Goal: Browse casually: Explore the website without a specific task or goal

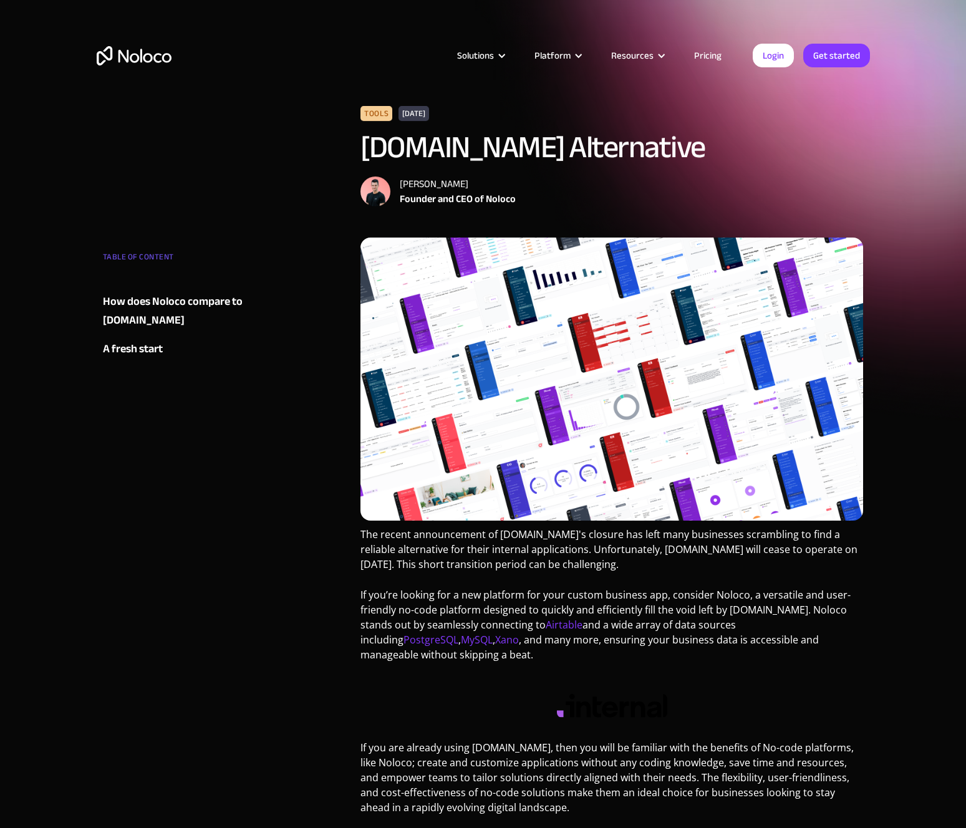
click at [135, 62] on img "home" at bounding box center [134, 55] width 75 height 19
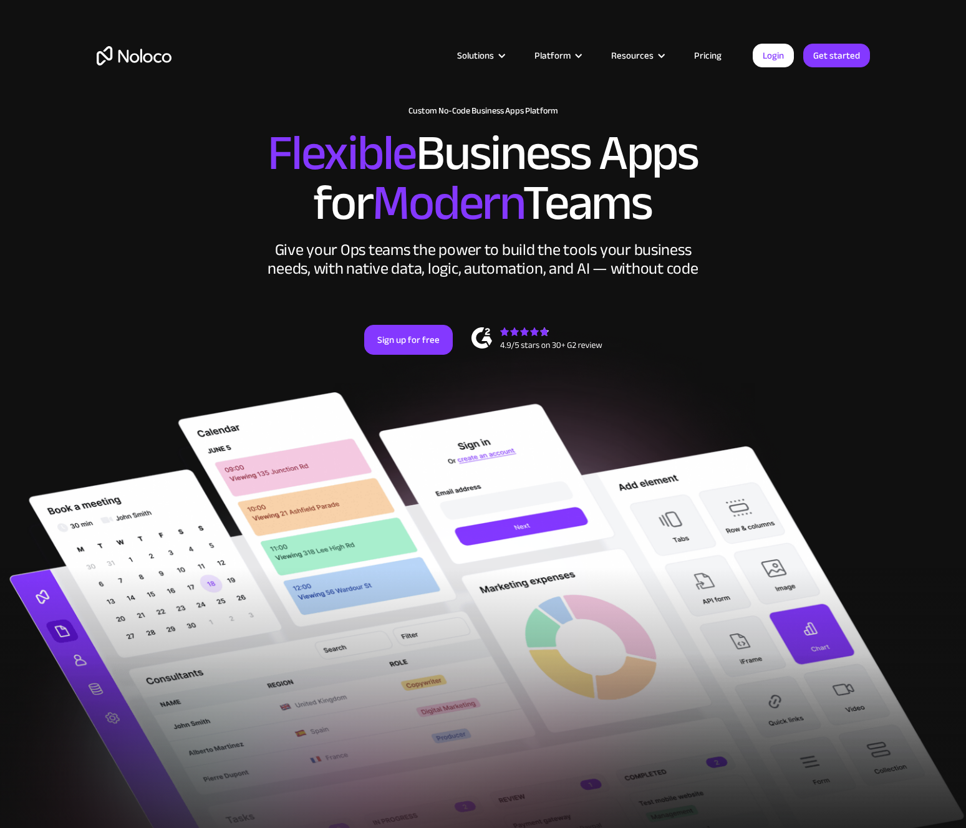
click at [401, 138] on span "Flexible" at bounding box center [342, 153] width 148 height 93
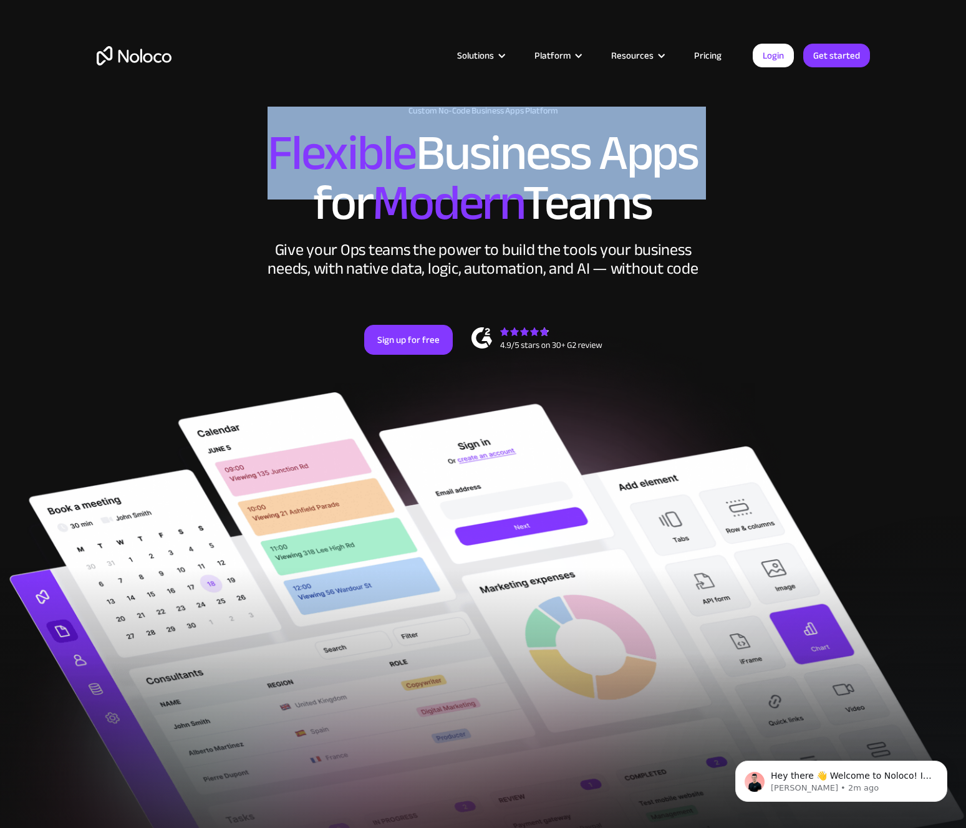
click at [463, 197] on span "Modern" at bounding box center [447, 203] width 150 height 93
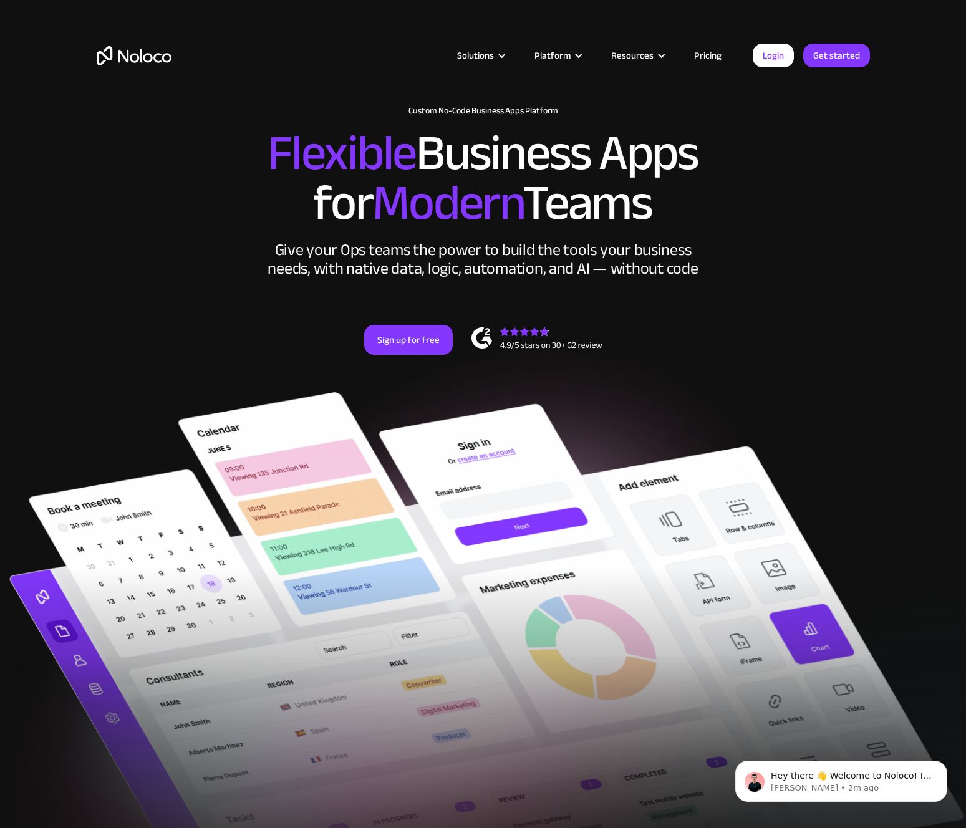
click at [409, 157] on span "Modern" at bounding box center [447, 203] width 150 height 93
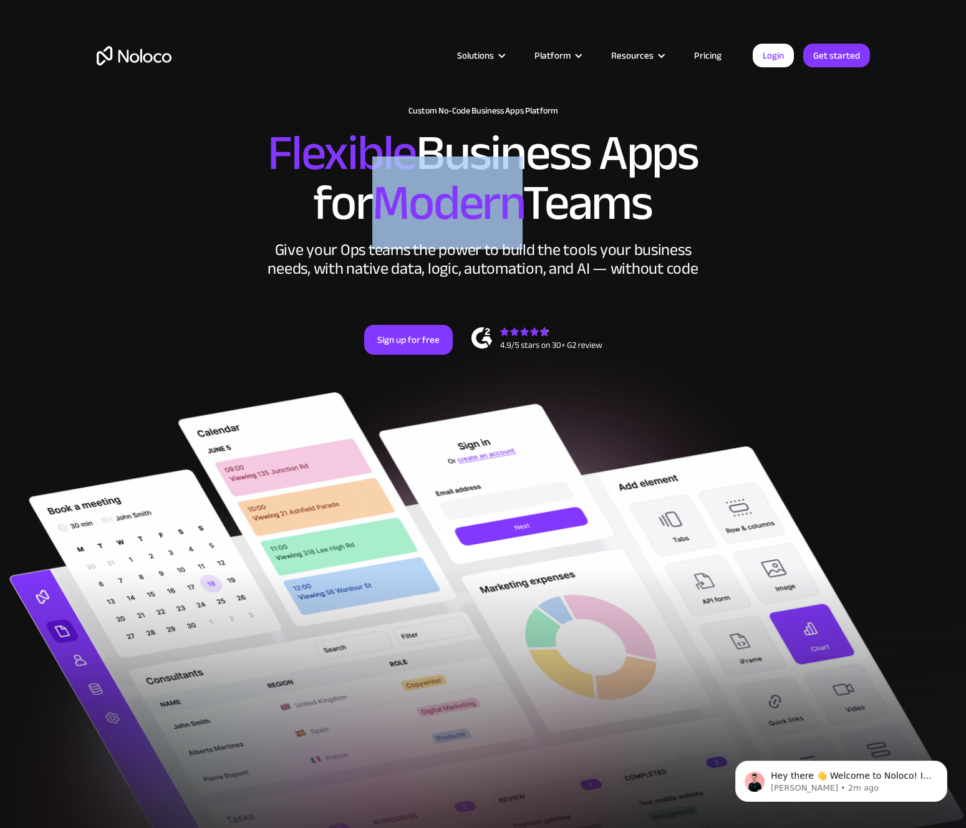
click at [409, 157] on span "Modern" at bounding box center [447, 203] width 150 height 93
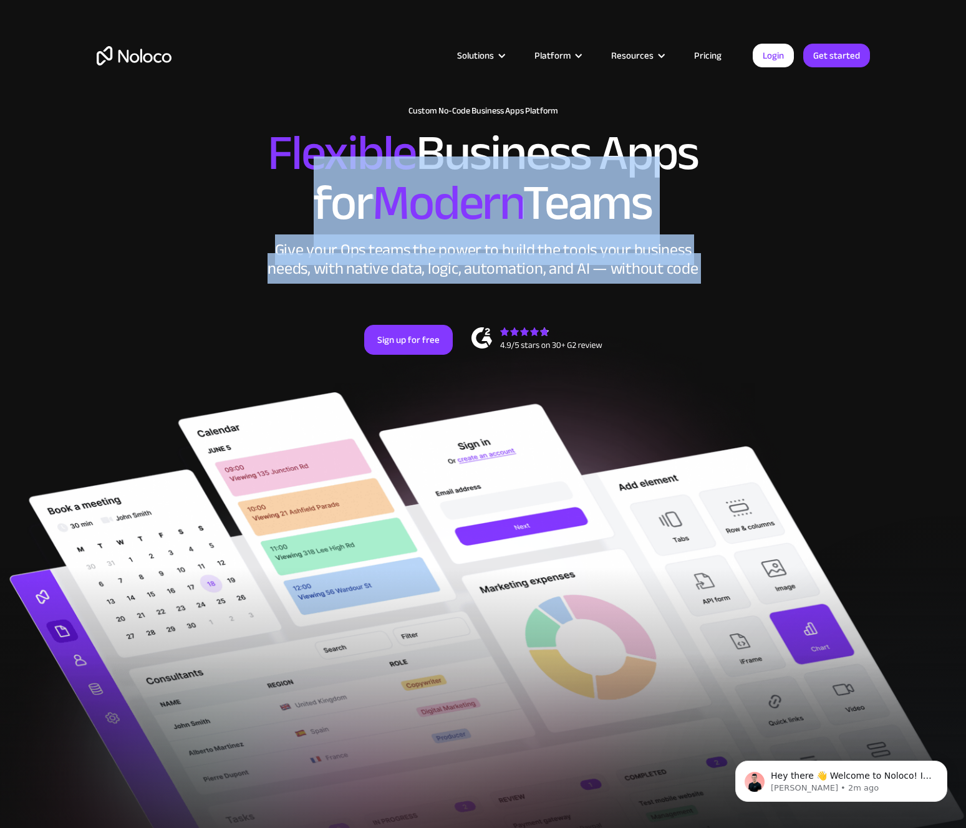
drag, startPoint x: 409, startPoint y: 157, endPoint x: 625, endPoint y: 239, distance: 231.0
click at [625, 239] on div "New: Connect Noloco to Stripe Custom No-Code Business Apps Platform Flexible Bu…" at bounding box center [483, 243] width 798 height 299
click at [625, 241] on div "Give your Ops teams the power to build the tools your business needs, with nati…" at bounding box center [483, 259] width 437 height 37
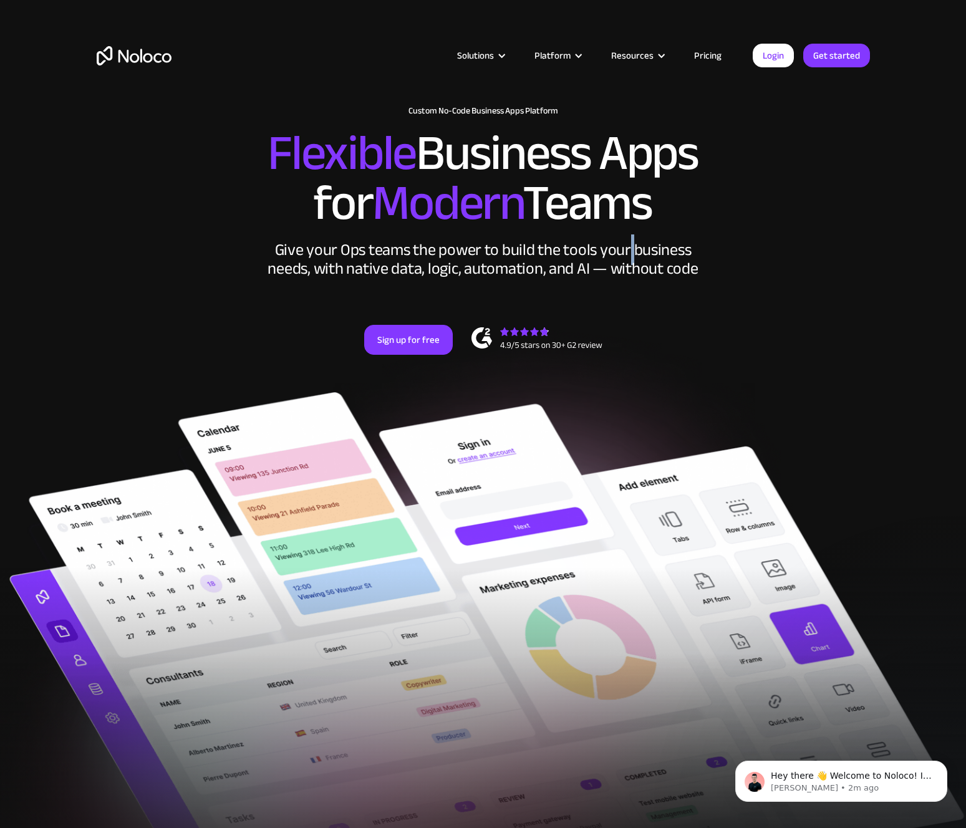
click at [625, 241] on div "Give your Ops teams the power to build the tools your business needs, with nati…" at bounding box center [483, 259] width 437 height 37
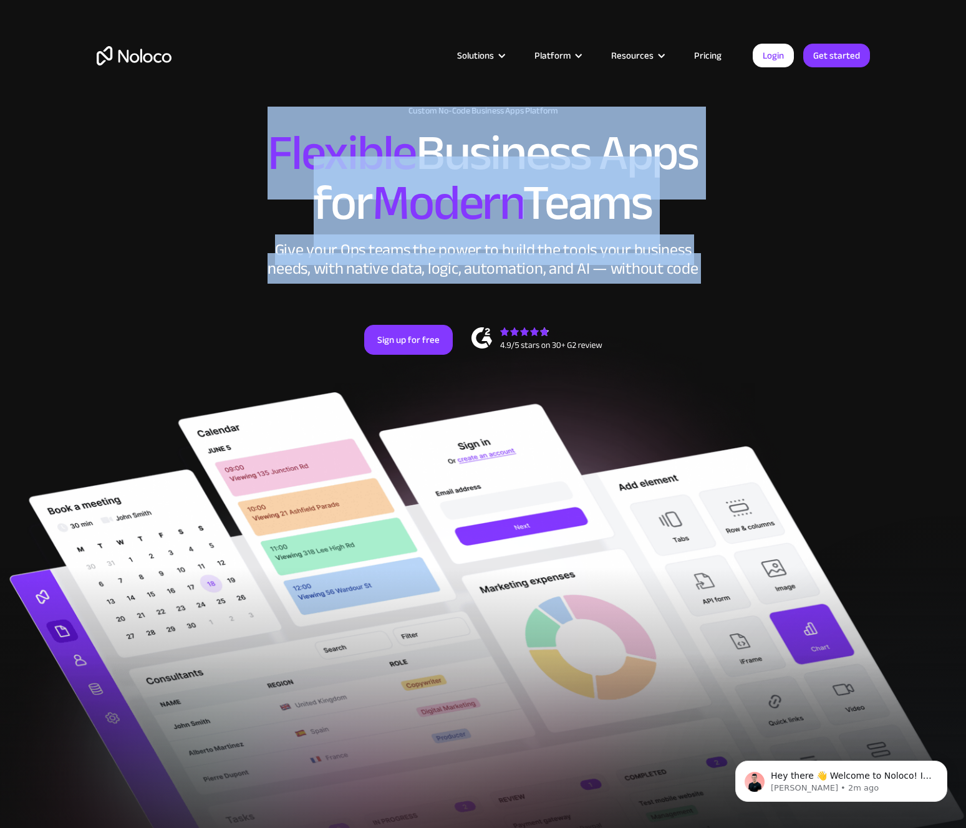
drag, startPoint x: 625, startPoint y: 239, endPoint x: 314, endPoint y: 138, distance: 326.6
click at [314, 138] on div "New: Connect Noloco to Stripe Custom No-Code Business Apps Platform Flexible Bu…" at bounding box center [483, 243] width 798 height 299
click at [314, 138] on span "Flexible" at bounding box center [342, 153] width 148 height 93
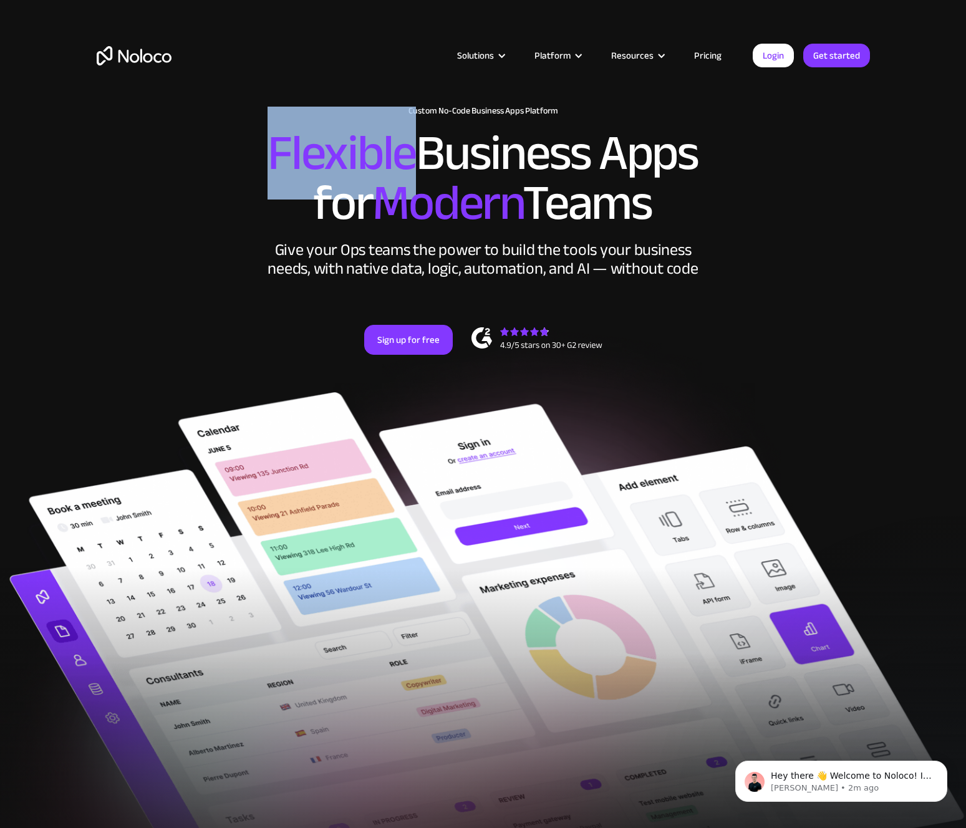
click at [314, 138] on span "Flexible" at bounding box center [342, 153] width 148 height 93
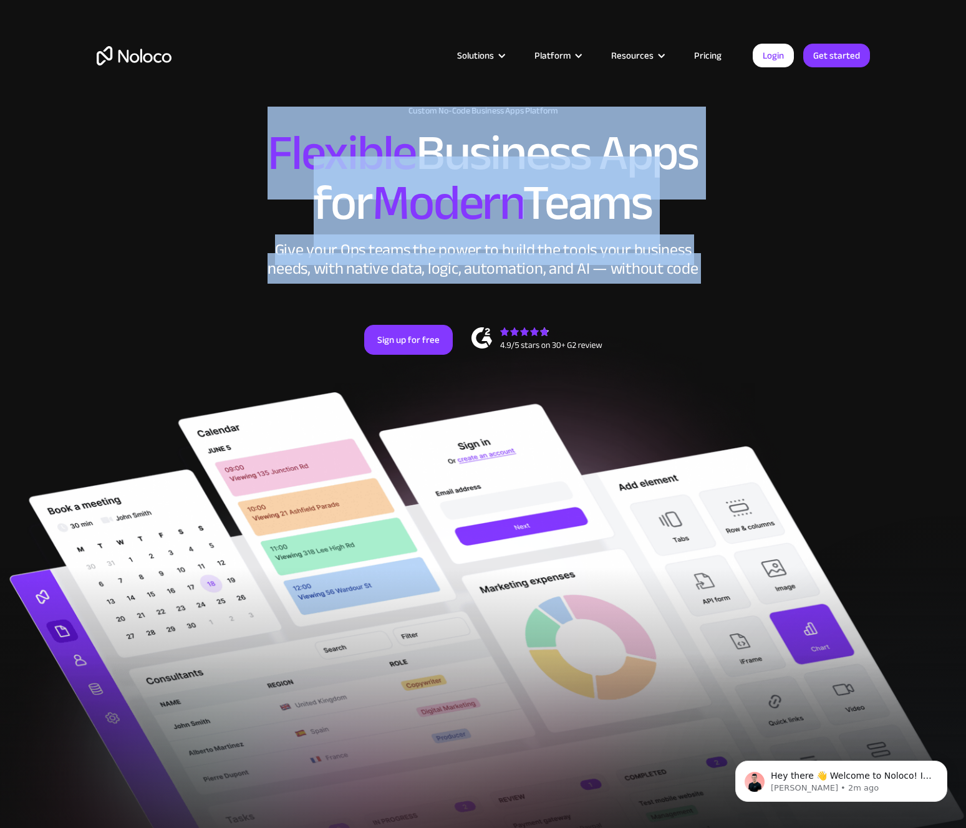
drag, startPoint x: 314, startPoint y: 138, endPoint x: 612, endPoint y: 257, distance: 320.2
click at [612, 257] on div "New: Connect Noloco to Stripe Custom No-Code Business Apps Platform Flexible Bu…" at bounding box center [483, 243] width 798 height 299
